Goal: Task Accomplishment & Management: Manage account settings

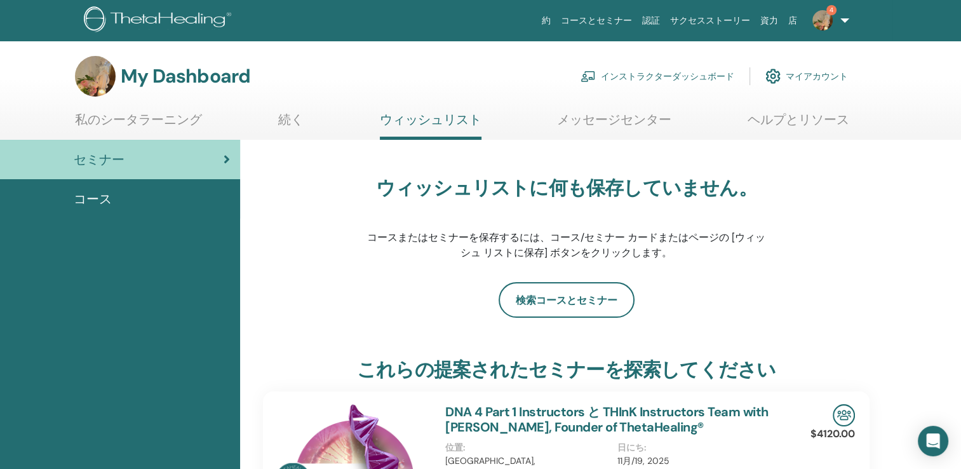
click at [622, 69] on link "インストラクターダッシュボード" at bounding box center [657, 76] width 154 height 28
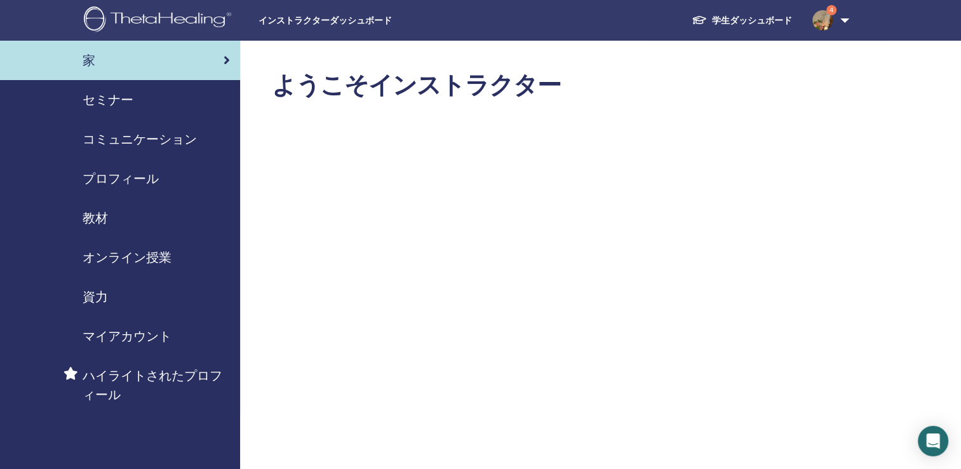
click at [198, 98] on div "セミナー" at bounding box center [120, 99] width 220 height 19
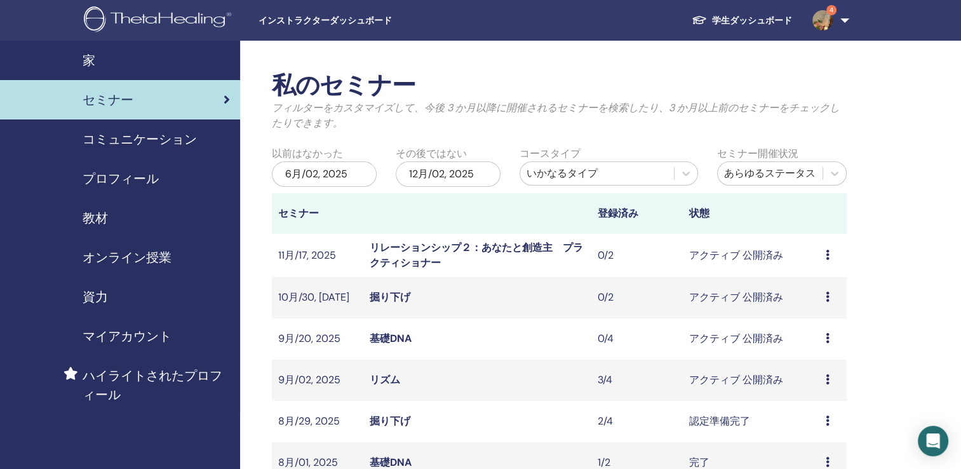
click at [827, 378] on icon at bounding box center [827, 379] width 4 height 10
click at [825, 429] on li "出席者" at bounding box center [819, 426] width 71 height 19
click at [825, 420] on icon at bounding box center [827, 420] width 4 height 10
click at [815, 462] on link "出席者" at bounding box center [807, 468] width 30 height 13
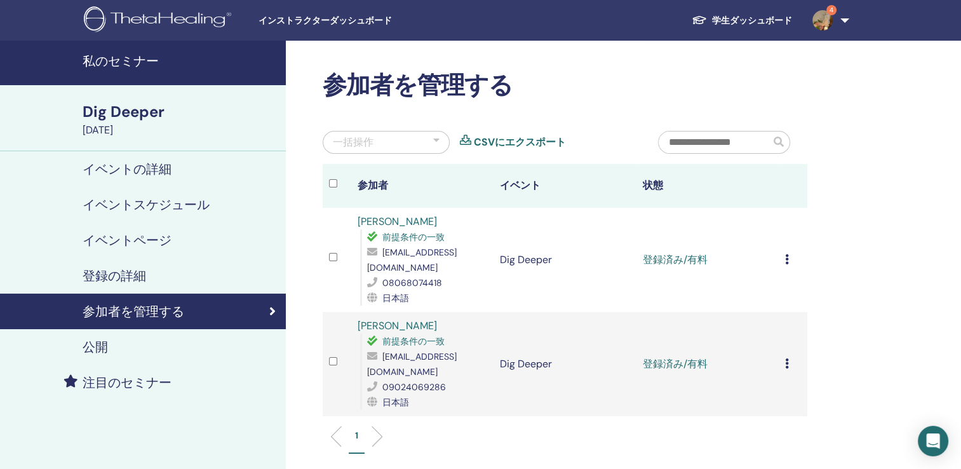
click at [787, 262] on icon at bounding box center [787, 259] width 4 height 10
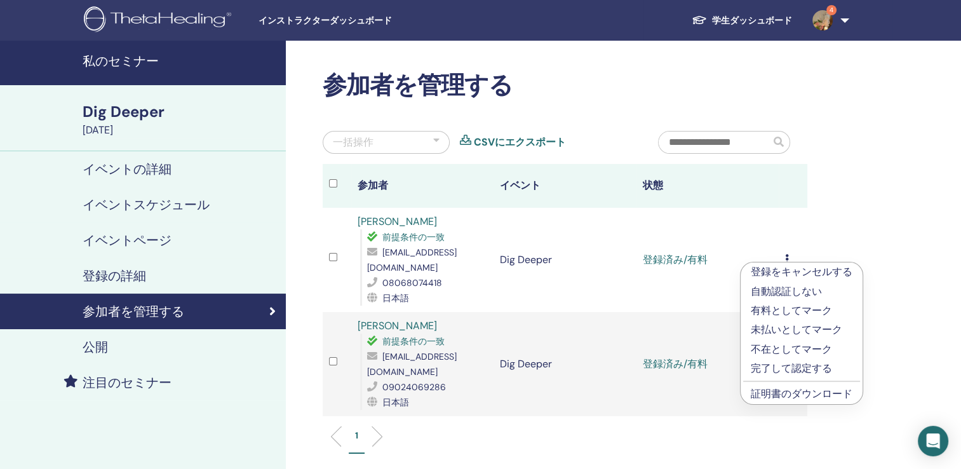
click at [808, 369] on p "完了して認定する" at bounding box center [802, 368] width 102 height 15
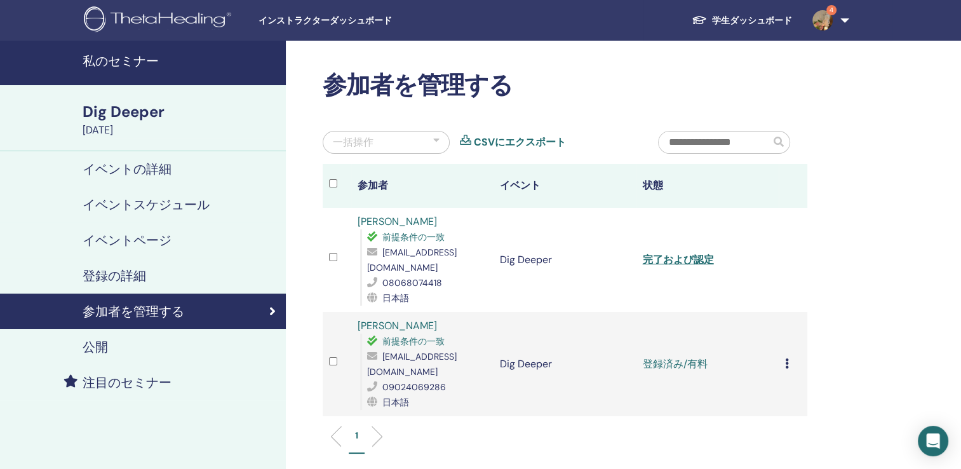
click at [787, 367] on icon at bounding box center [787, 363] width 4 height 10
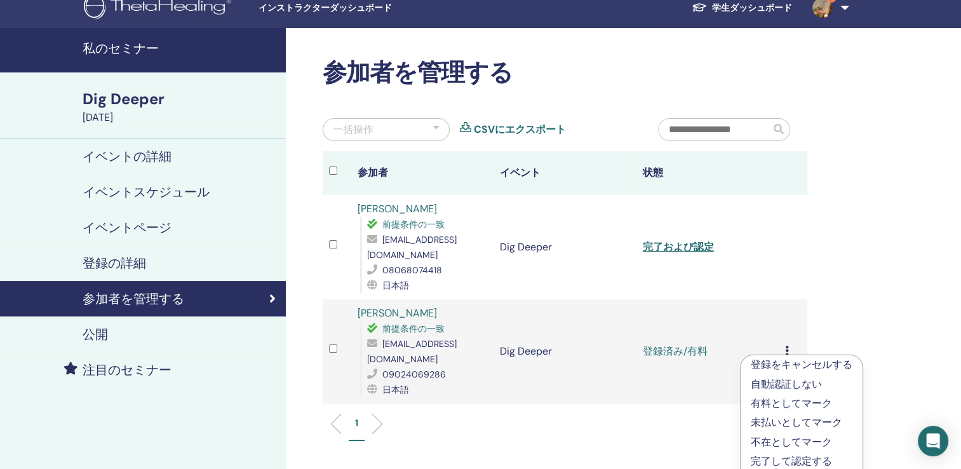
scroll to position [25, 0]
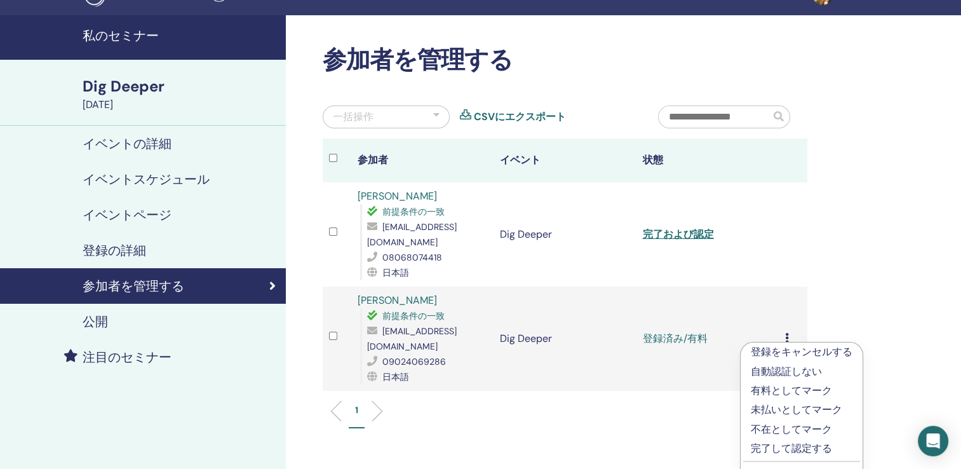
click at [820, 446] on p "完了して認定する" at bounding box center [802, 448] width 102 height 15
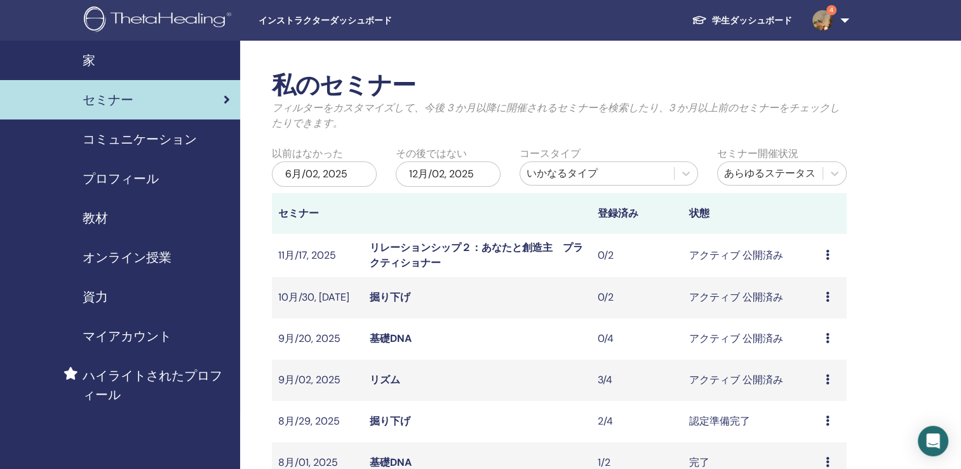
click at [828, 375] on icon at bounding box center [827, 379] width 4 height 10
click at [827, 418] on li "出席者" at bounding box center [820, 423] width 71 height 19
click at [828, 382] on icon at bounding box center [827, 379] width 4 height 10
click at [824, 427] on link "出席者" at bounding box center [810, 430] width 30 height 13
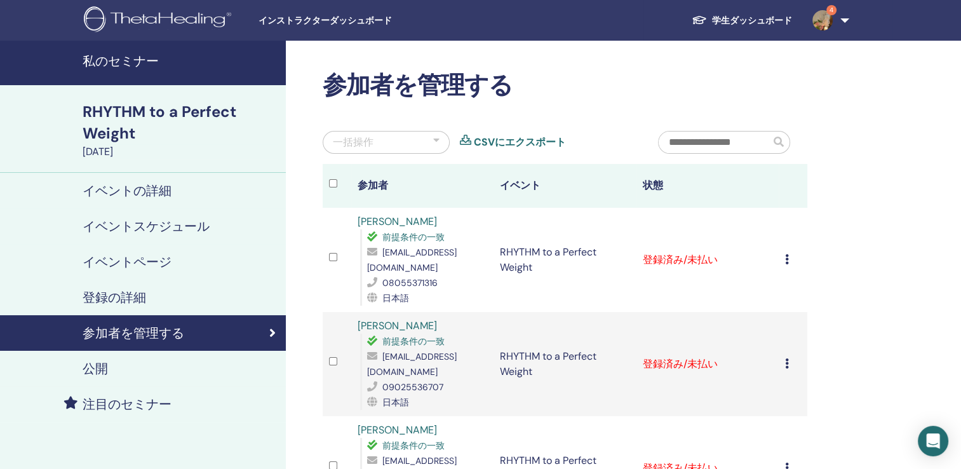
click at [785, 254] on icon at bounding box center [787, 259] width 4 height 10
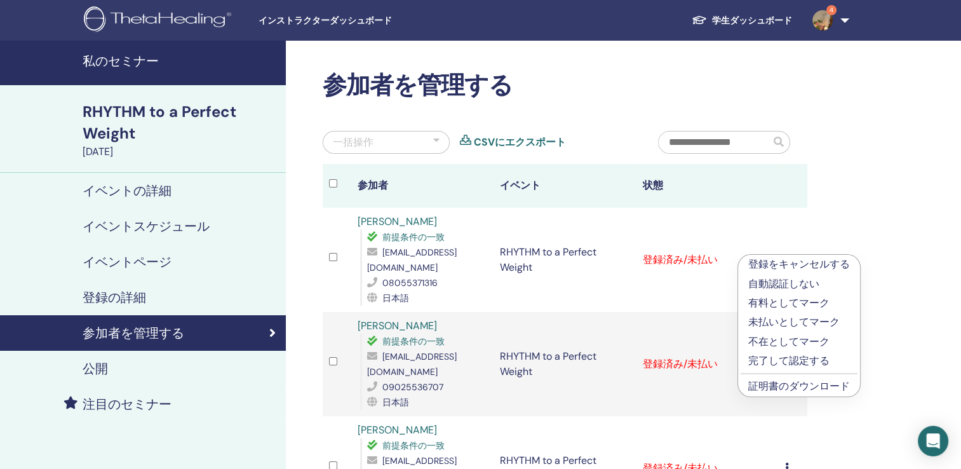
click at [782, 301] on p "有料としてマーク" at bounding box center [799, 302] width 102 height 15
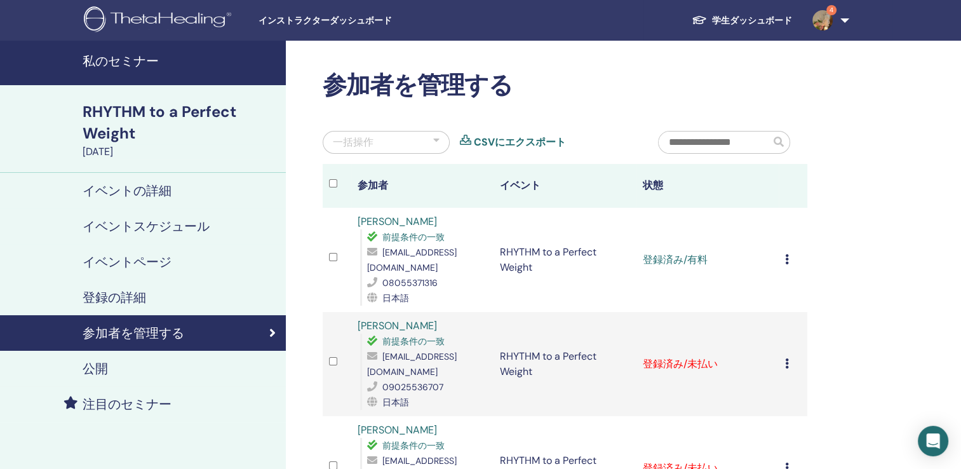
click at [785, 356] on div "登録をキャンセルする 自動認証しない 有料としてマーク 未払いとしてマーク 不在としてマーク 完了して認定する 証明書のダウンロード" at bounding box center [793, 363] width 16 height 15
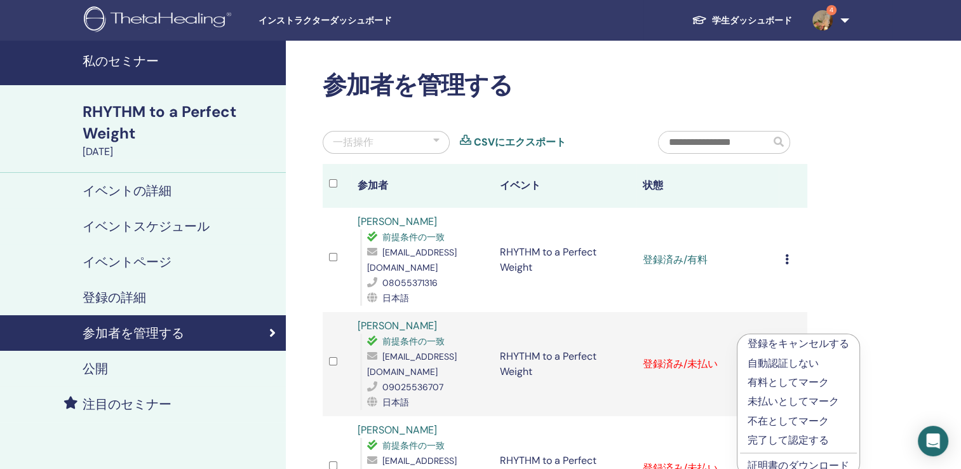
click at [790, 380] on p "有料としてマーク" at bounding box center [798, 382] width 102 height 15
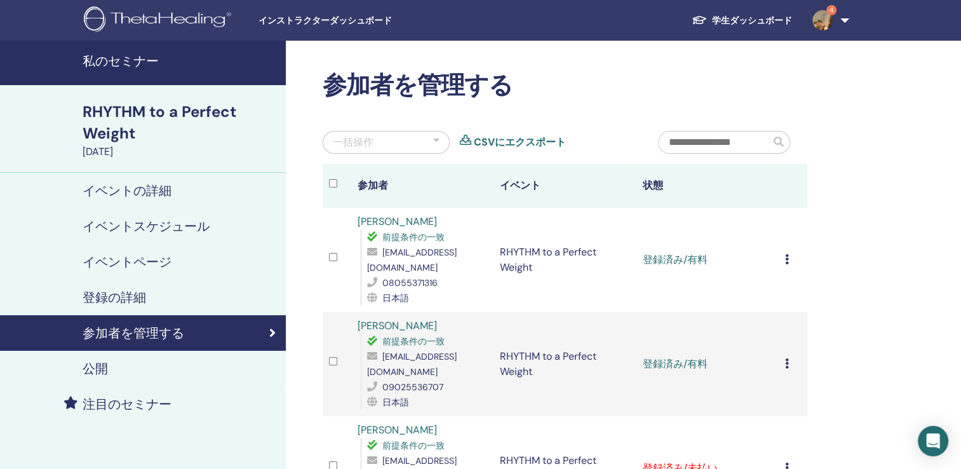
click at [787, 462] on icon at bounding box center [787, 467] width 4 height 10
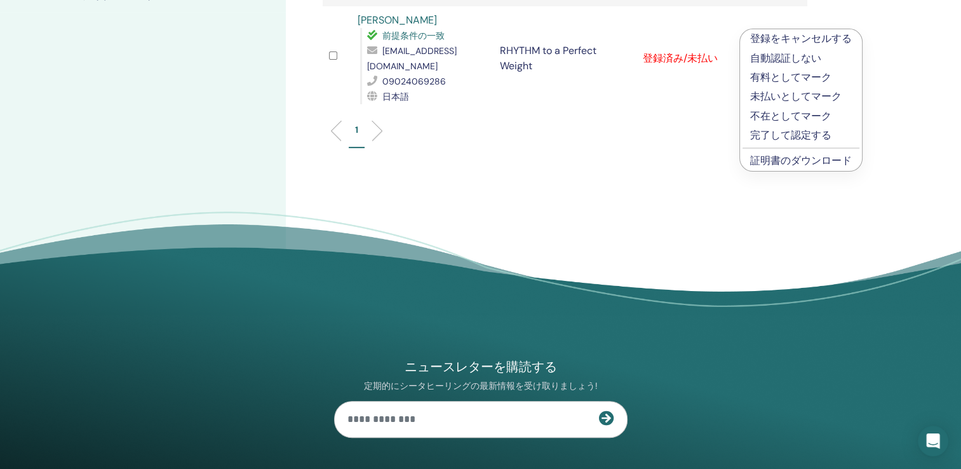
click at [800, 72] on p "有料としてマーク" at bounding box center [801, 77] width 102 height 15
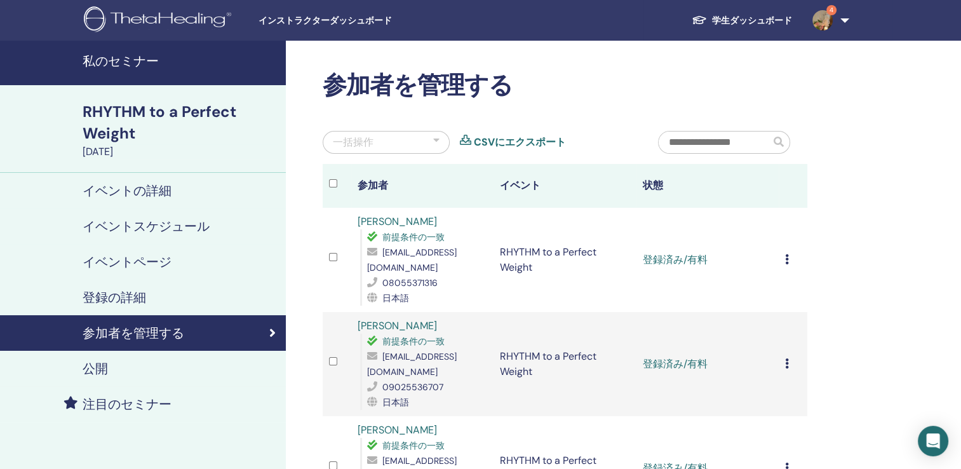
click at [785, 252] on div "登録をキャンセルする 自動認証しない 有料としてマーク 未払いとしてマーク 不在としてマーク 完了して認定する 証明書のダウンロード" at bounding box center [793, 259] width 16 height 15
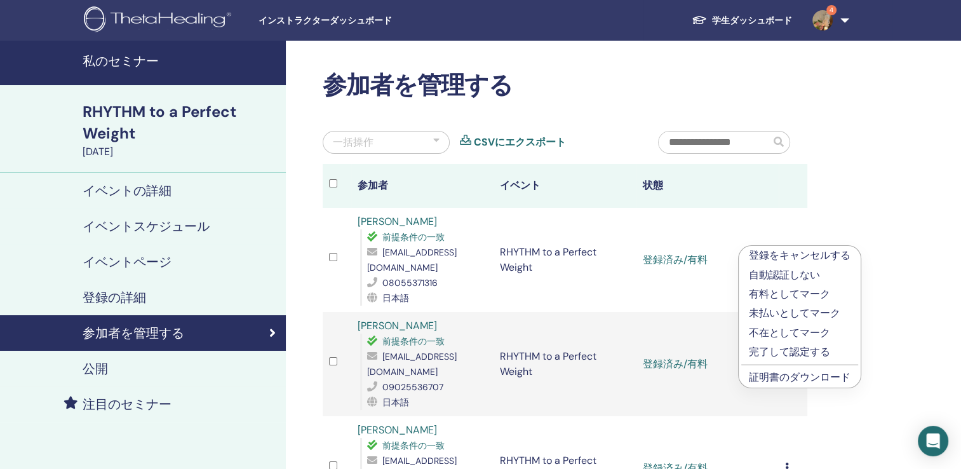
click at [805, 354] on p "完了して認定する" at bounding box center [800, 351] width 102 height 15
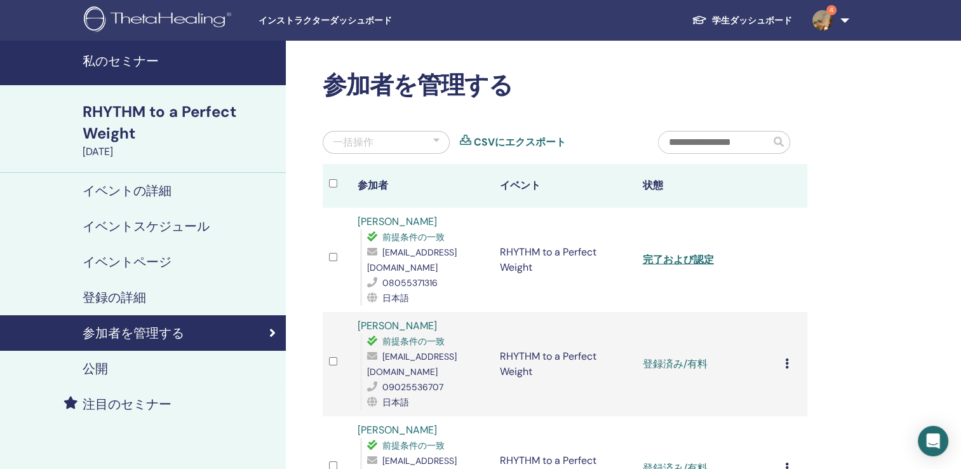
click at [787, 358] on icon at bounding box center [787, 363] width 4 height 10
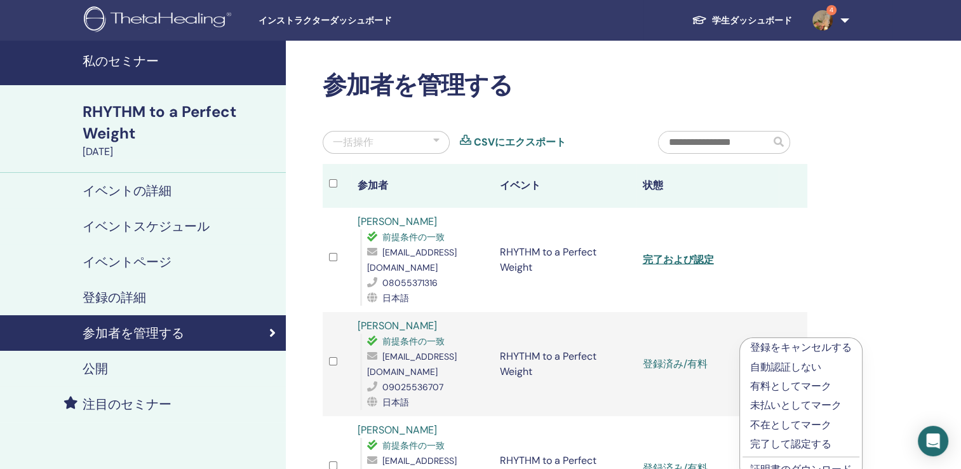
click at [788, 443] on p "完了して認定する" at bounding box center [801, 443] width 102 height 15
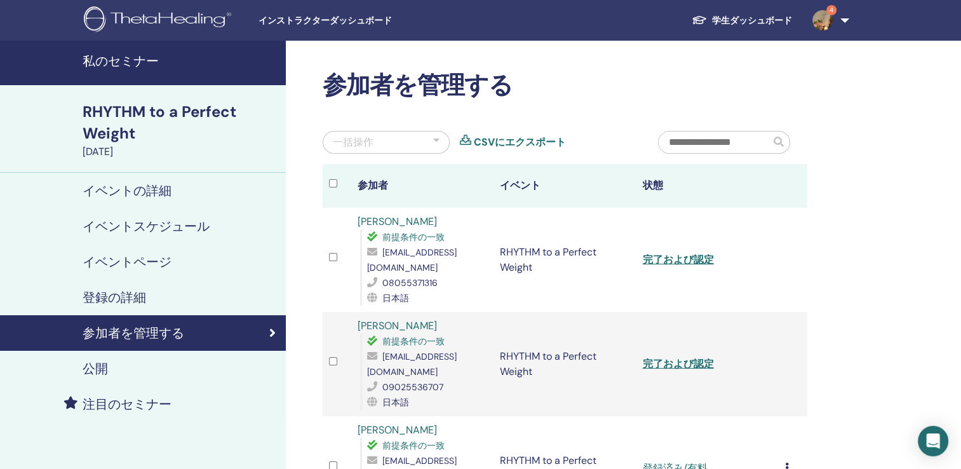
drag, startPoint x: 0, startPoint y: 0, endPoint x: 788, endPoint y: 443, distance: 904.1
click at [788, 460] on div "登録をキャンセルする 自動認証しない 有料としてマーク 未払いとしてマーク 不在としてマーク 完了して認定する 証明書のダウンロード" at bounding box center [793, 467] width 16 height 15
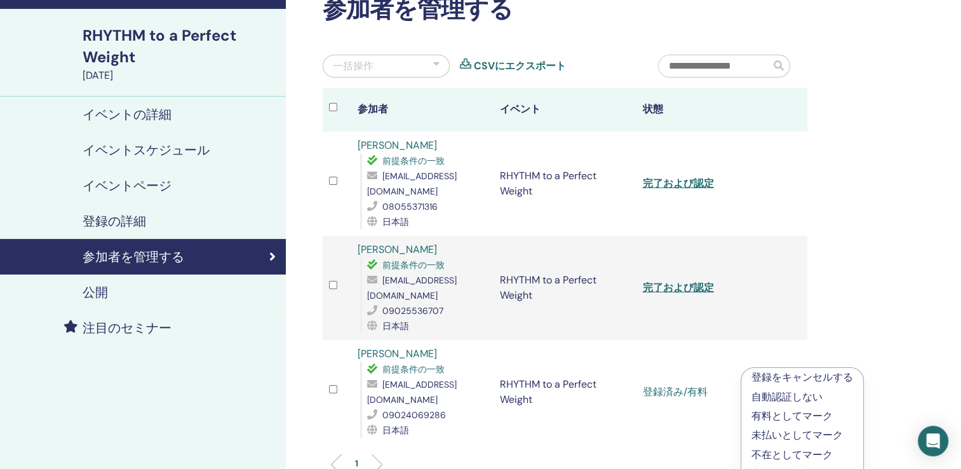
scroll to position [486, 0]
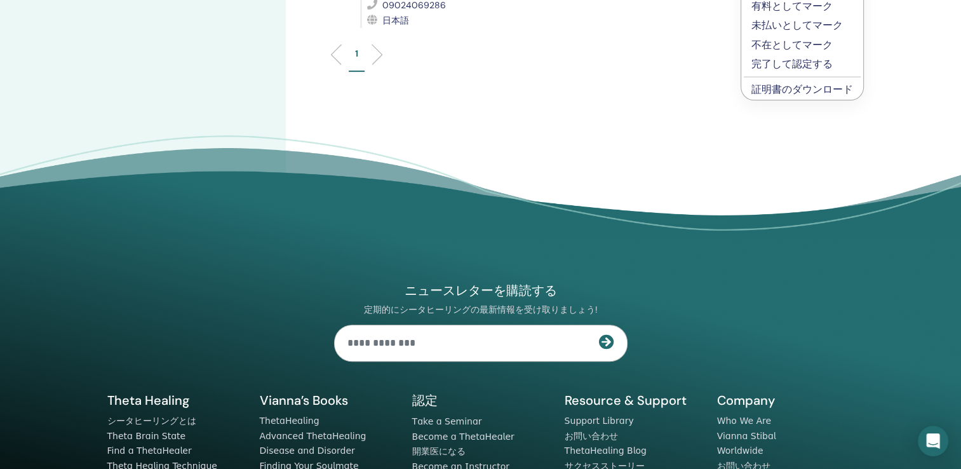
click at [813, 65] on p "完了して認定する" at bounding box center [802, 64] width 102 height 15
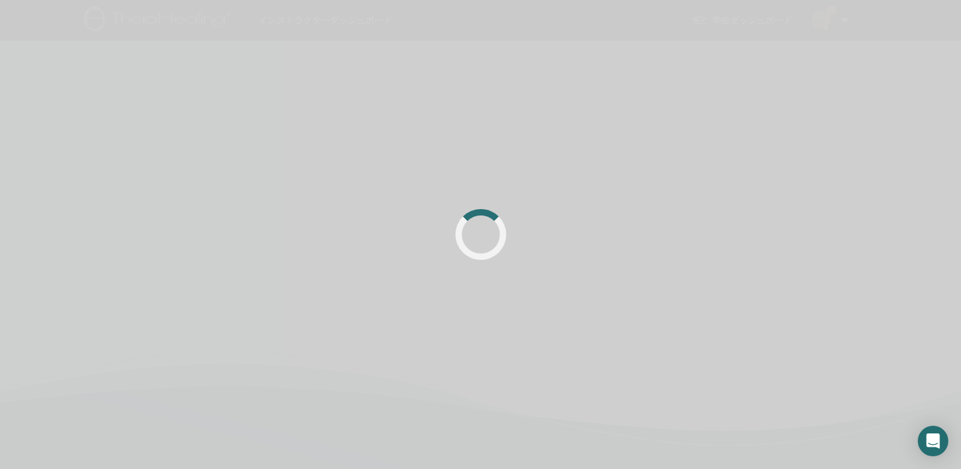
scroll to position [305, 0]
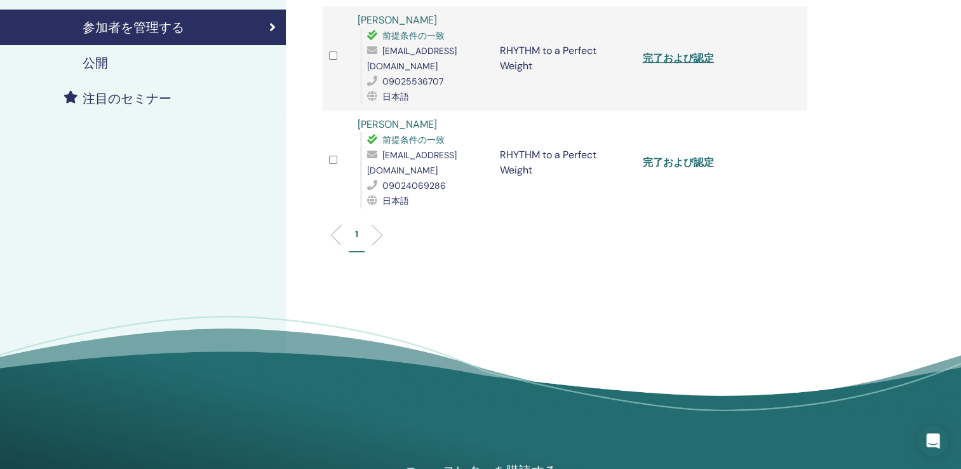
click at [708, 156] on link "完了および認定" at bounding box center [677, 162] width 71 height 13
click at [662, 51] on link "完了および認定" at bounding box center [677, 57] width 71 height 13
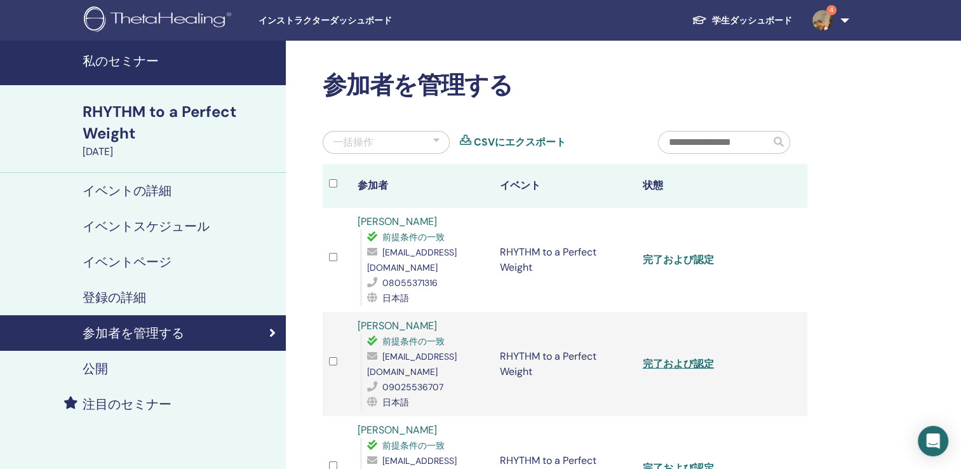
click at [689, 254] on link "完了および認定" at bounding box center [677, 259] width 71 height 13
